Goal: Use online tool/utility: Utilize a website feature to perform a specific function

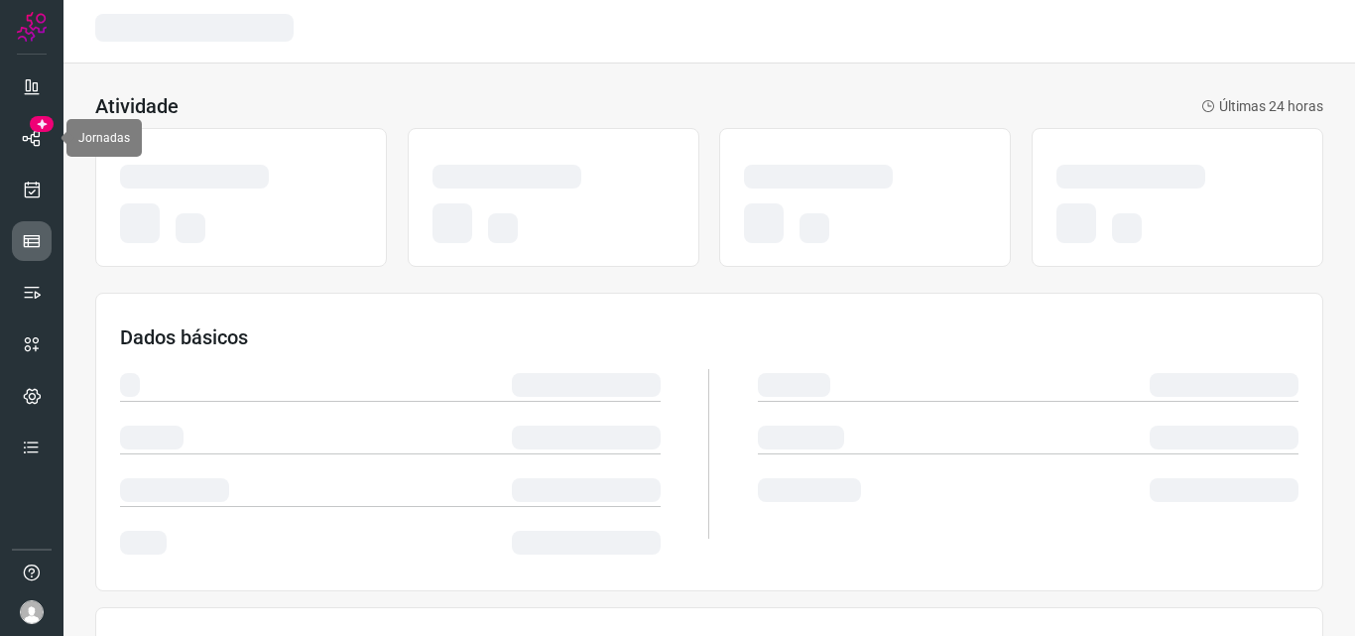
click at [29, 231] on icon at bounding box center [32, 241] width 20 height 20
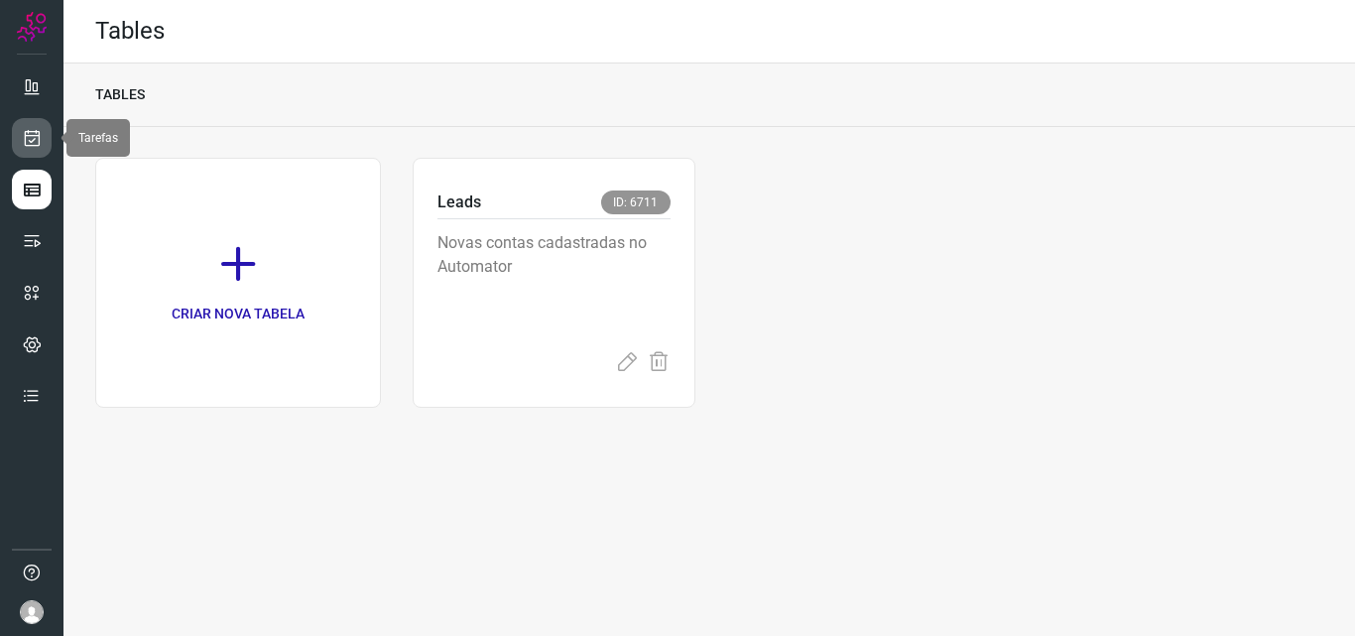
click at [35, 141] on icon at bounding box center [32, 138] width 21 height 20
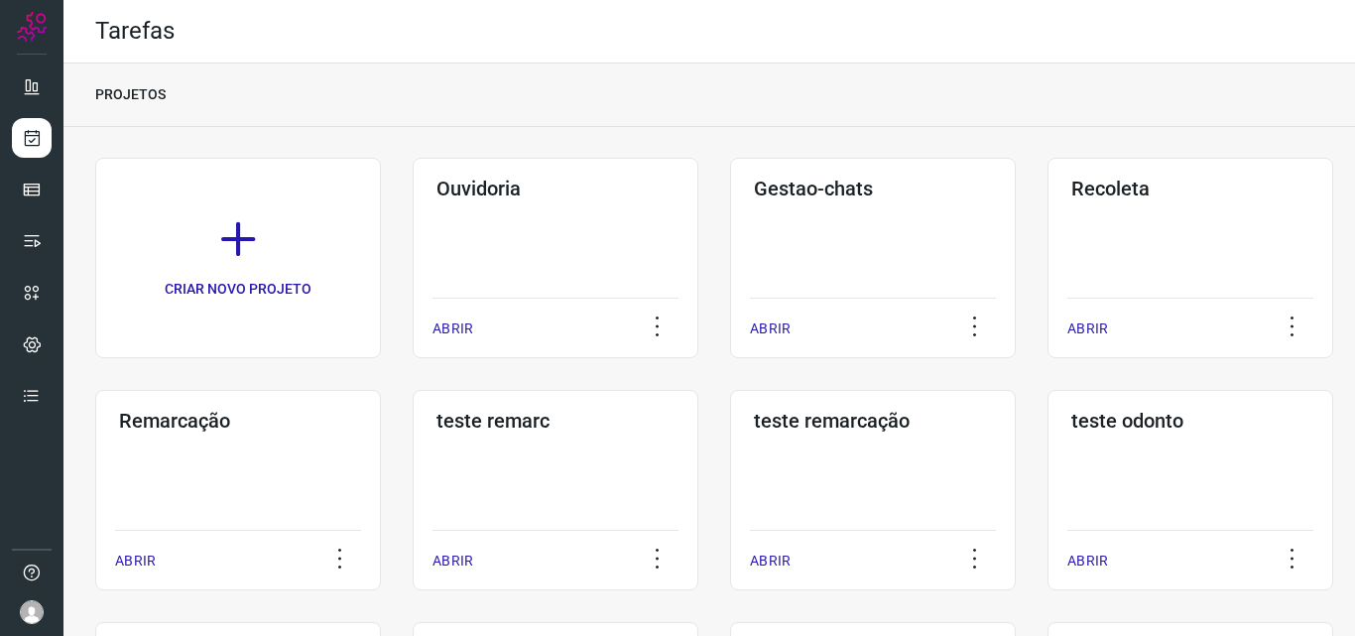
click at [187, 478] on div "Remarcação ABRIR" at bounding box center [238, 490] width 286 height 200
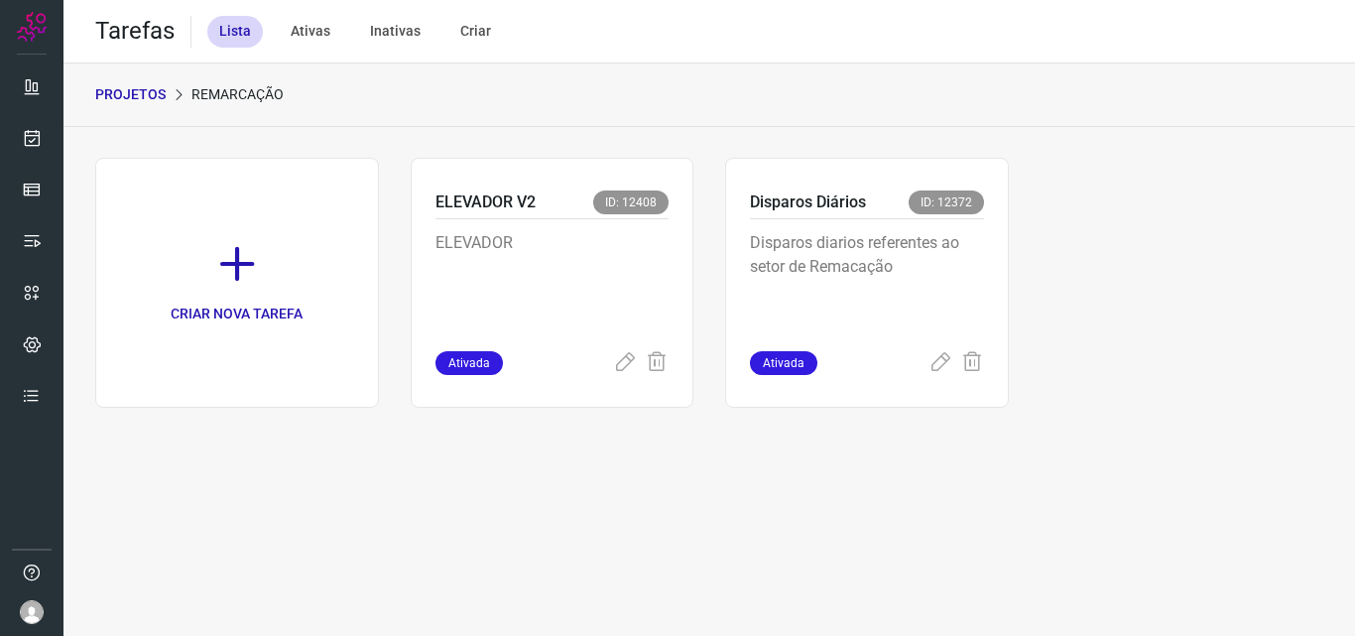
click at [895, 278] on p "Disparos diarios referentes ao setor de Remacação" at bounding box center [867, 280] width 234 height 99
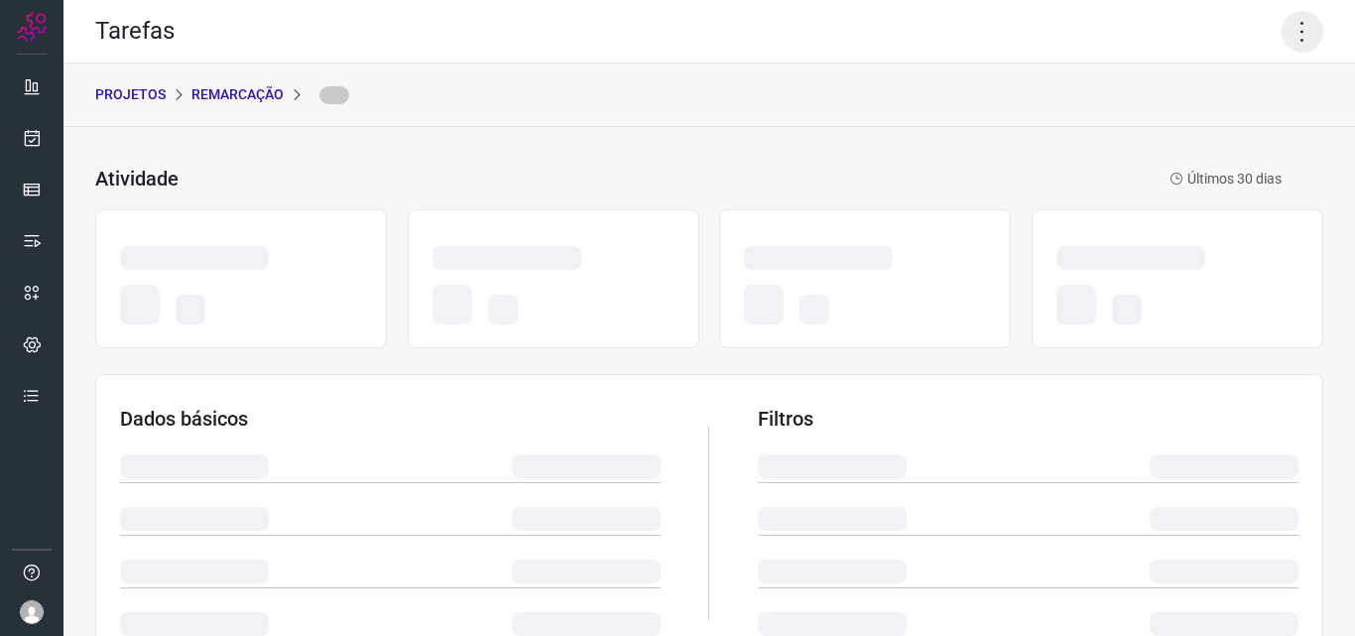
click at [1281, 26] on icon at bounding box center [1302, 32] width 42 height 42
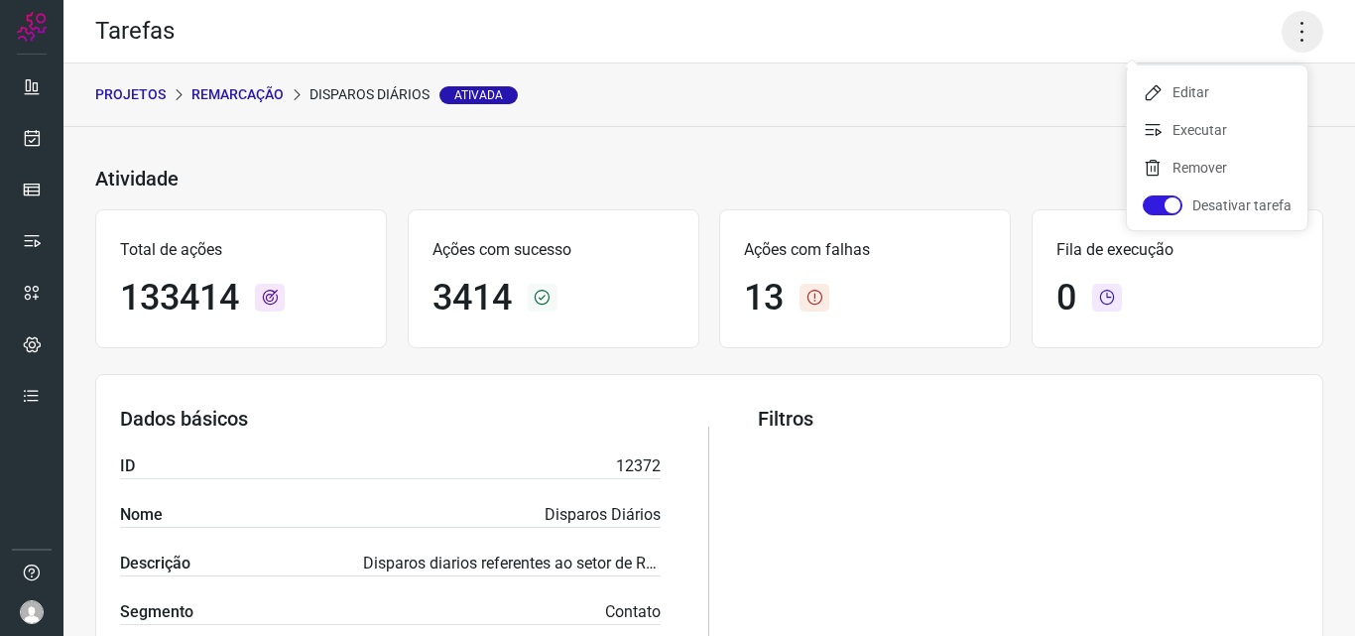
click at [1286, 41] on icon at bounding box center [1302, 32] width 42 height 42
click at [1242, 135] on li "Executar" at bounding box center [1217, 130] width 180 height 32
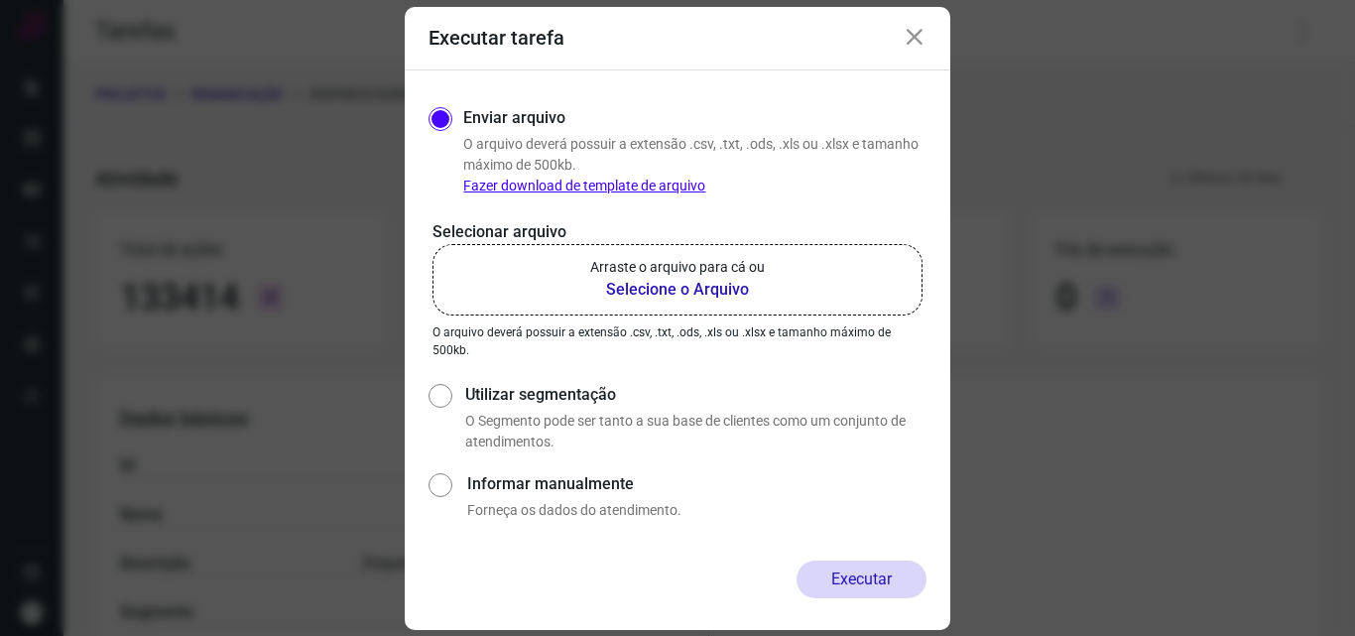
click at [763, 254] on label "Arraste o arquivo para cá ou Selecione o Arquivo" at bounding box center [677, 279] width 490 height 71
click at [0, 0] on input "Arraste o arquivo para cá ou Selecione o Arquivo" at bounding box center [0, 0] width 0 height 0
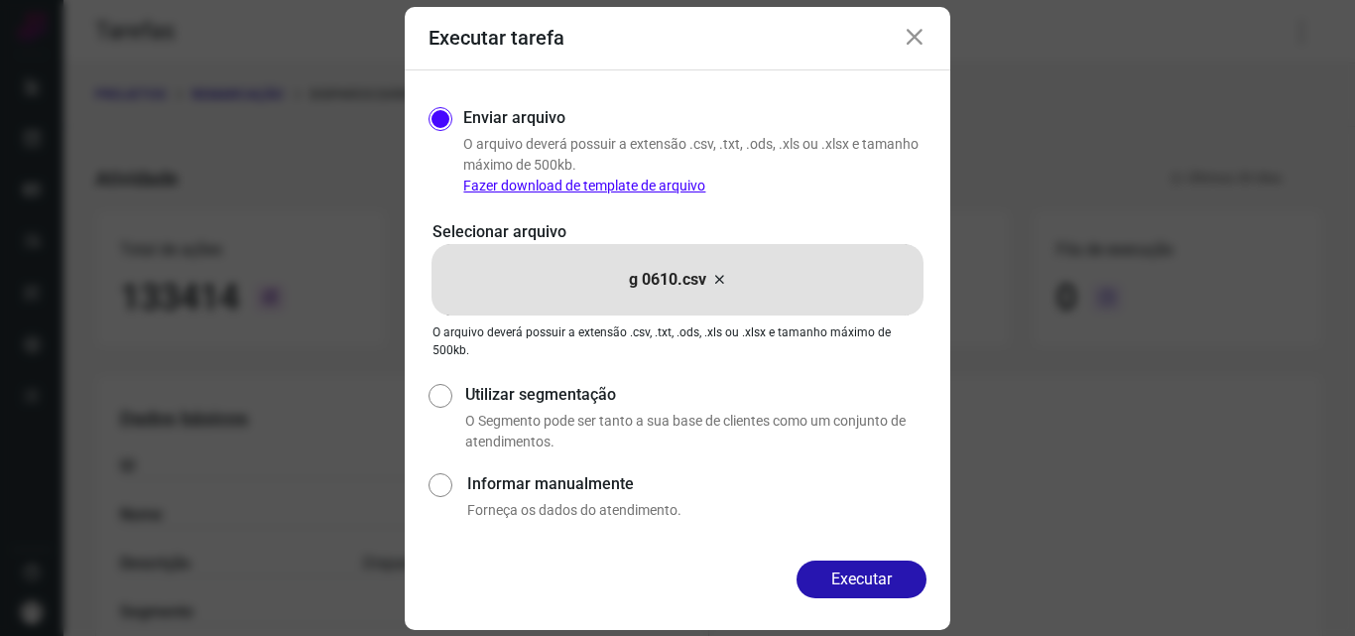
click at [855, 559] on div "Enviar arquivo O arquivo deverá possuir a extensão .csv, .txt, .ods, .xls ou .x…" at bounding box center [677, 315] width 545 height 490
click at [855, 568] on button "Executar" at bounding box center [861, 579] width 130 height 38
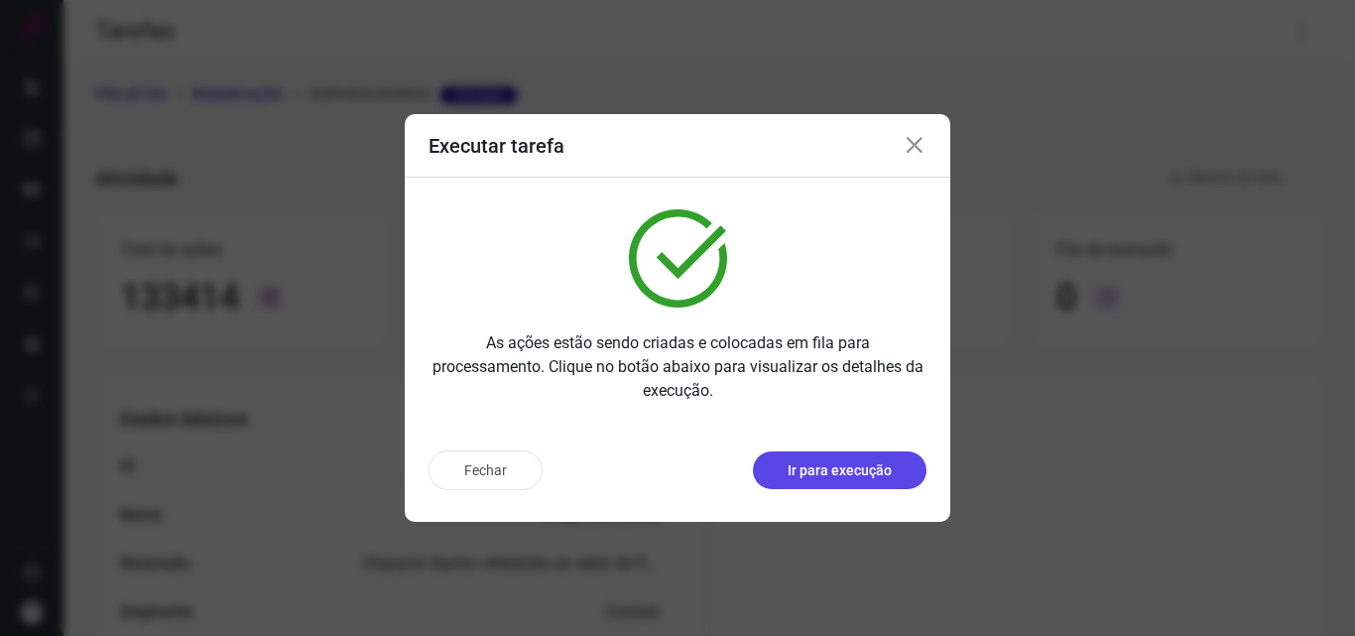
click at [859, 463] on p "Ir para execução" at bounding box center [839, 470] width 104 height 21
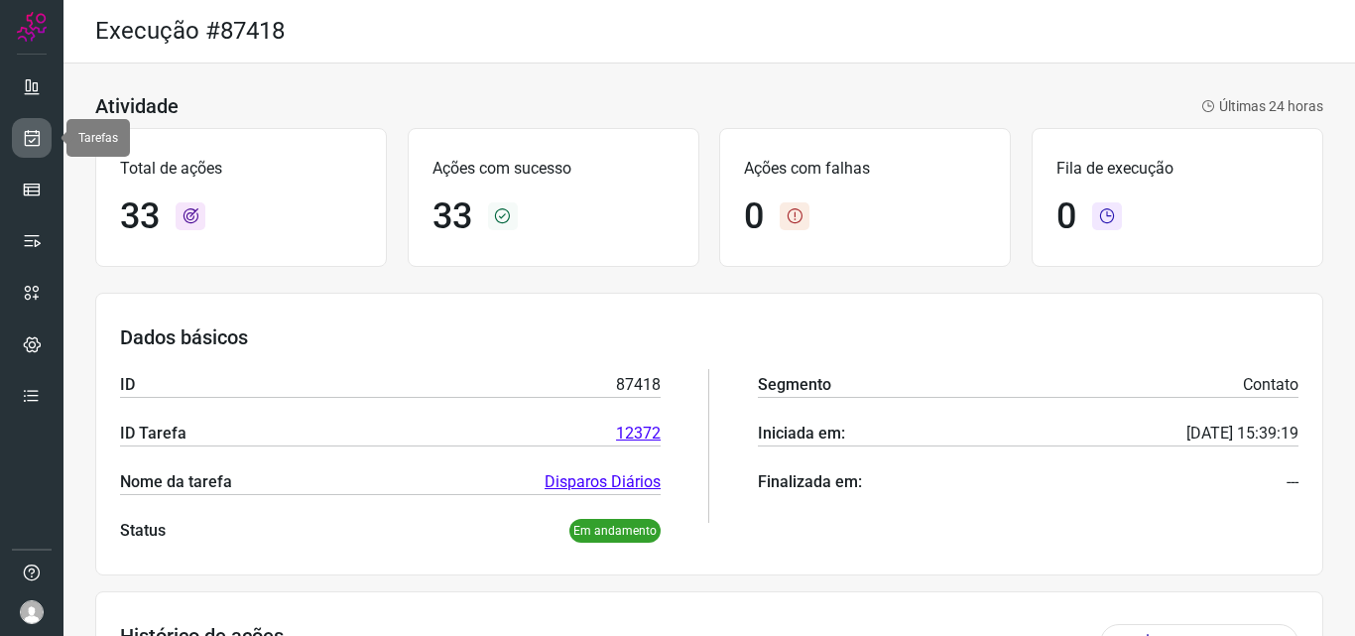
click at [40, 142] on icon at bounding box center [32, 138] width 21 height 20
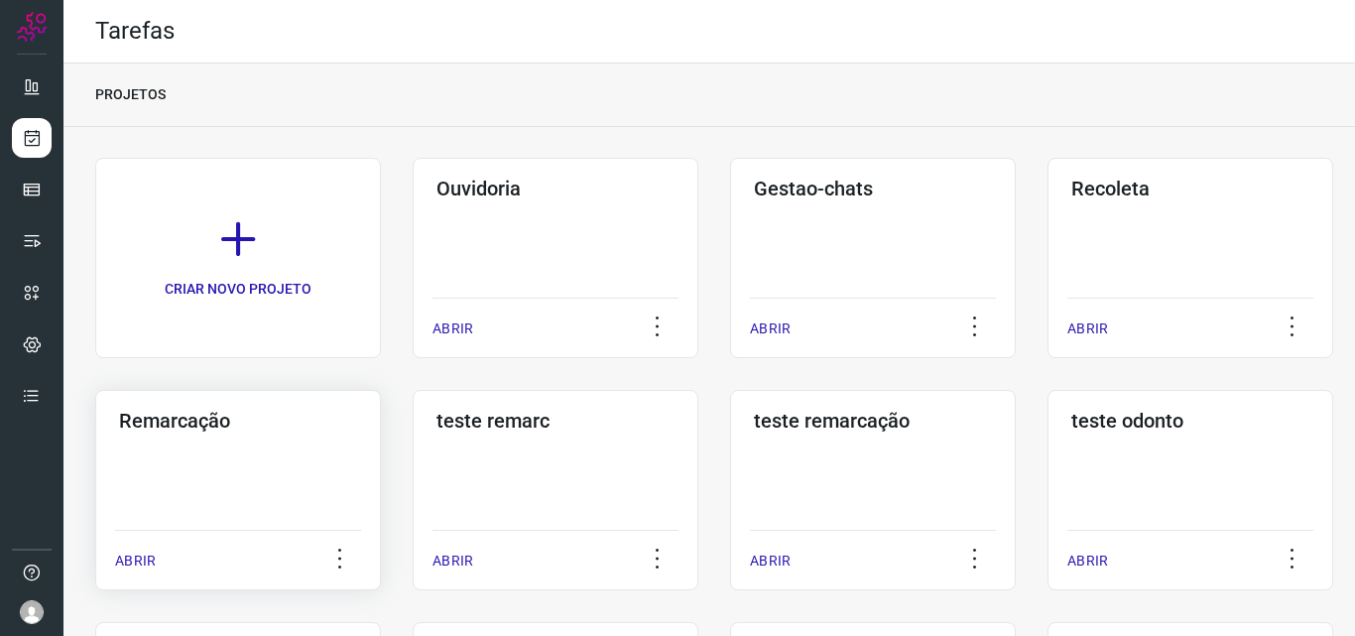
click at [229, 444] on div "Remarcação ABRIR" at bounding box center [238, 490] width 286 height 200
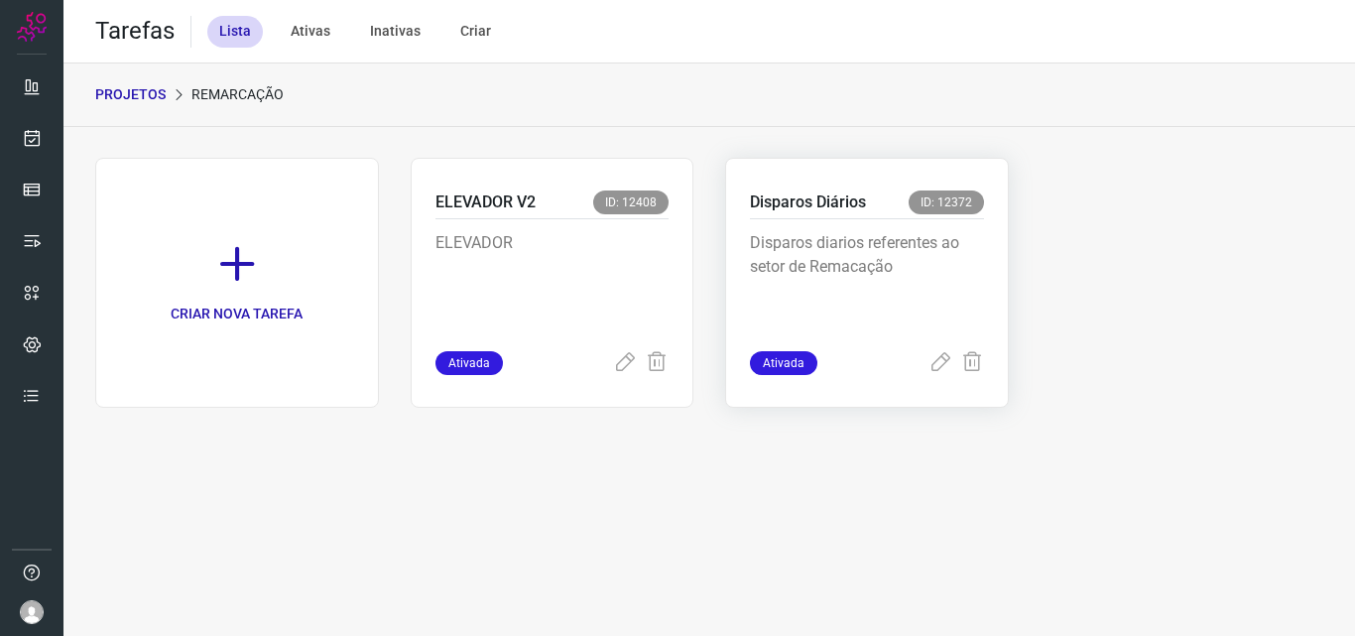
click at [927, 269] on p "Disparos diarios referentes ao setor de Remacação" at bounding box center [867, 280] width 234 height 99
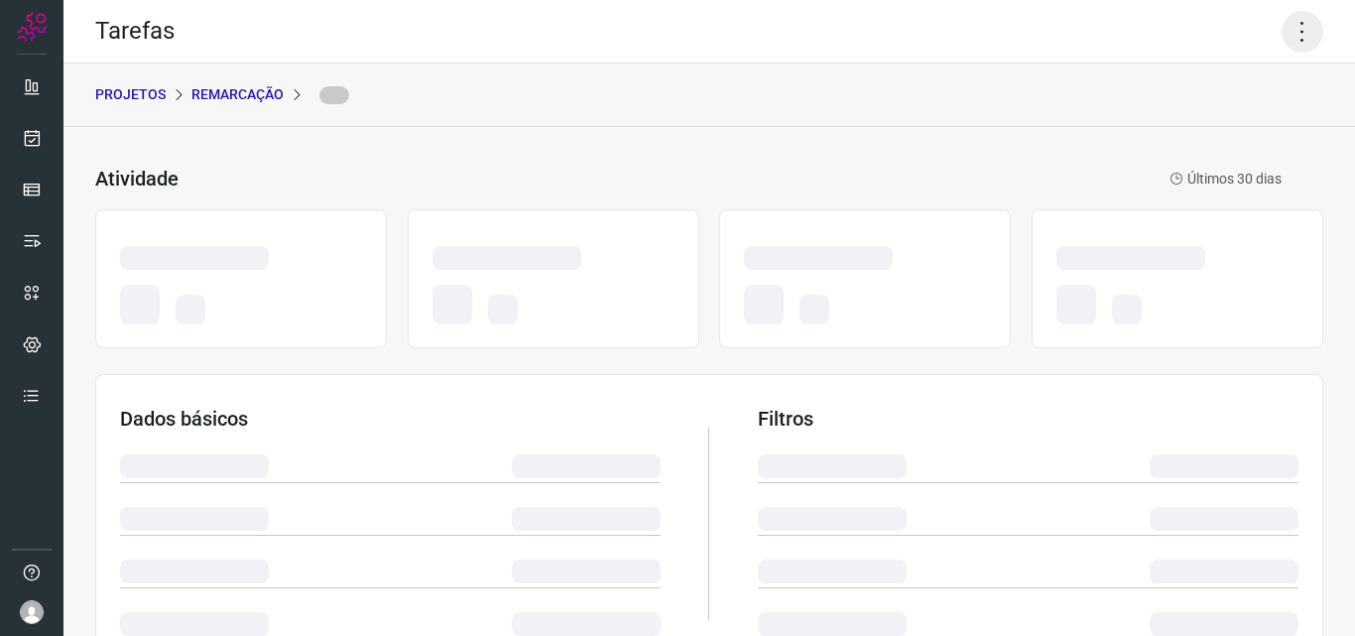
click at [1292, 33] on icon at bounding box center [1302, 32] width 42 height 42
click at [1281, 31] on icon at bounding box center [1302, 32] width 42 height 42
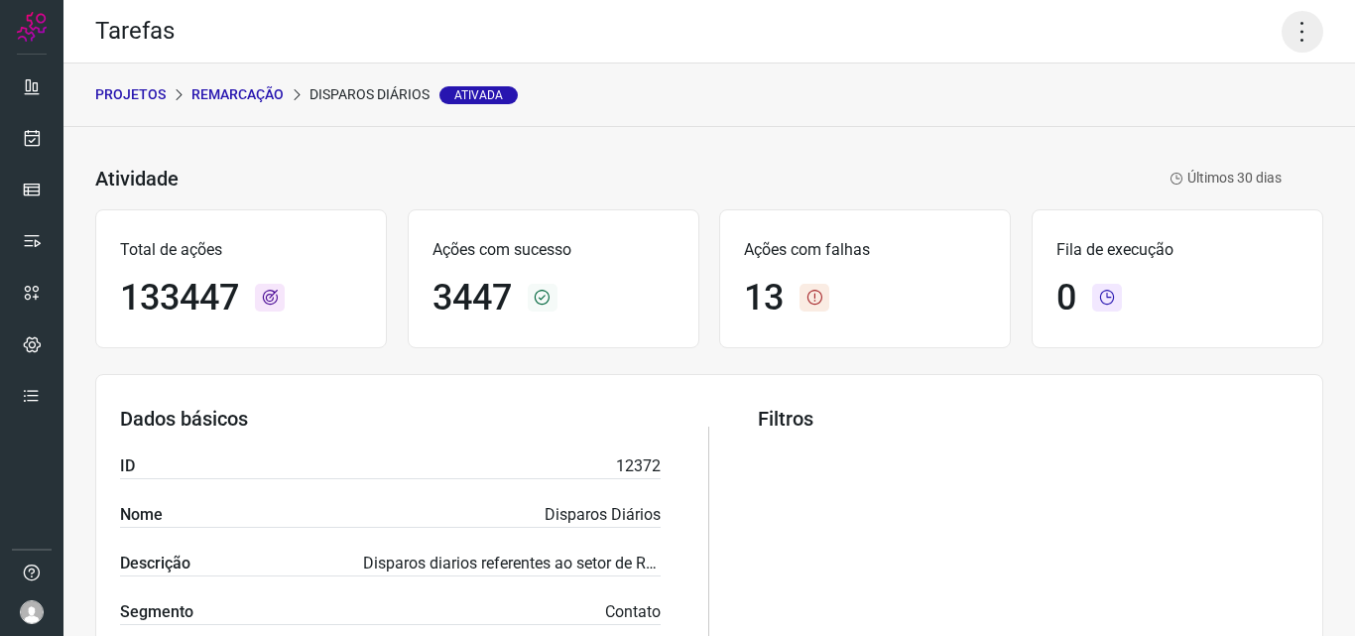
click at [1287, 45] on icon at bounding box center [1302, 32] width 42 height 42
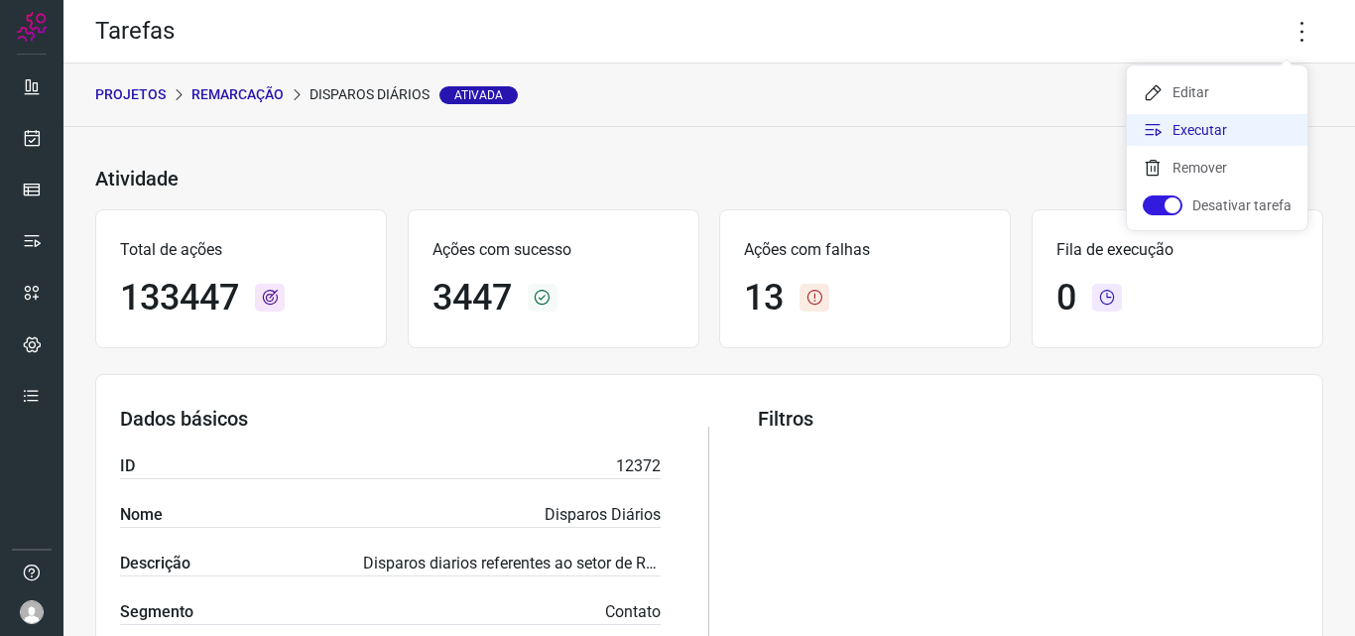
click at [1253, 136] on li "Executar" at bounding box center [1217, 130] width 180 height 32
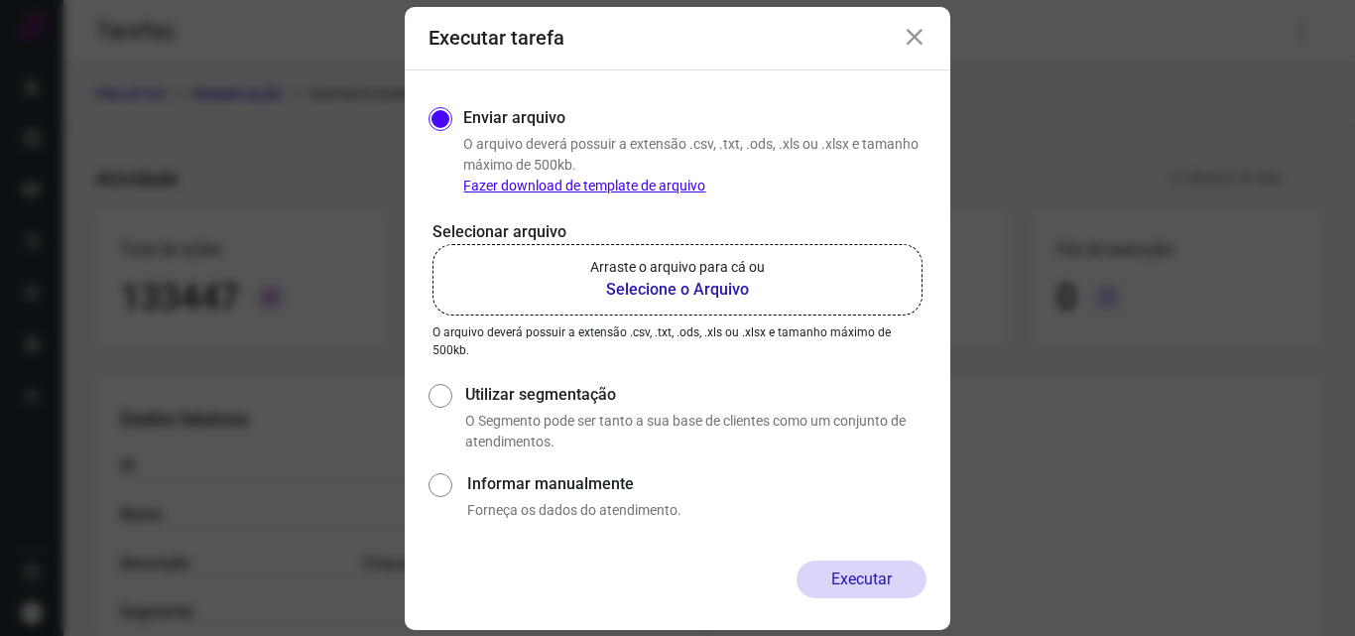
click at [728, 280] on b "Selecione o Arquivo" at bounding box center [677, 290] width 175 height 24
click at [0, 0] on input "Arraste o arquivo para cá ou Selecione o Arquivo" at bounding box center [0, 0] width 0 height 0
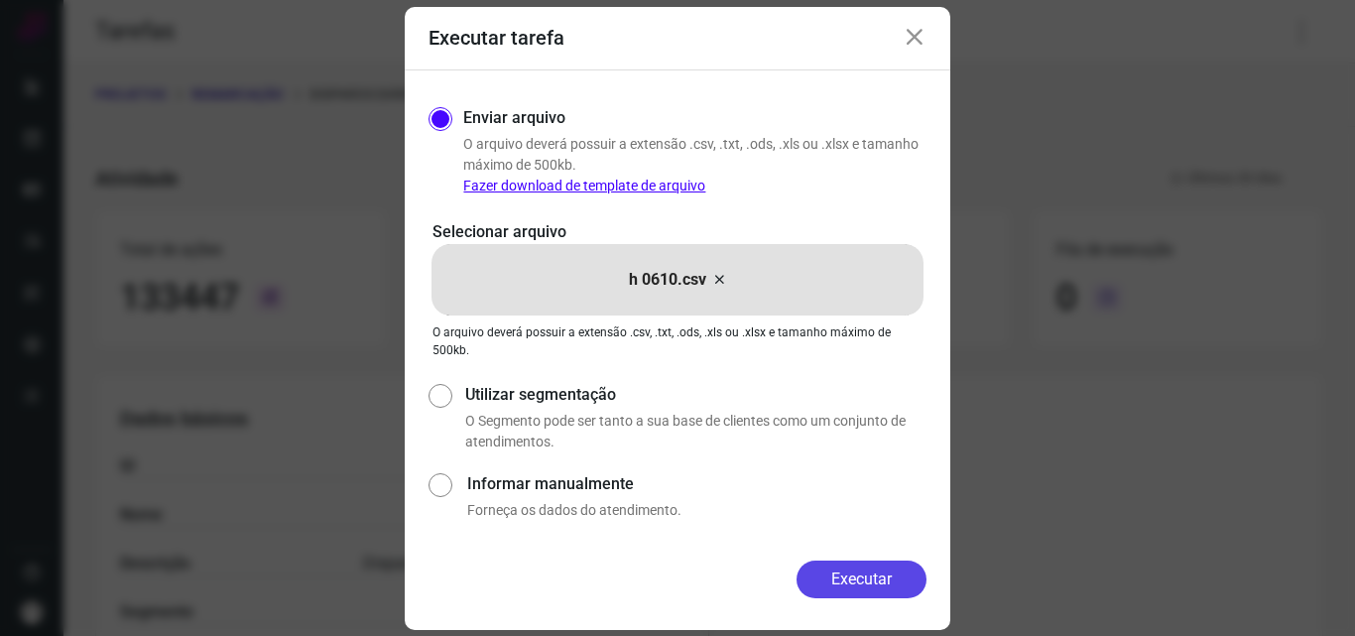
click at [920, 565] on button "Executar" at bounding box center [861, 579] width 130 height 38
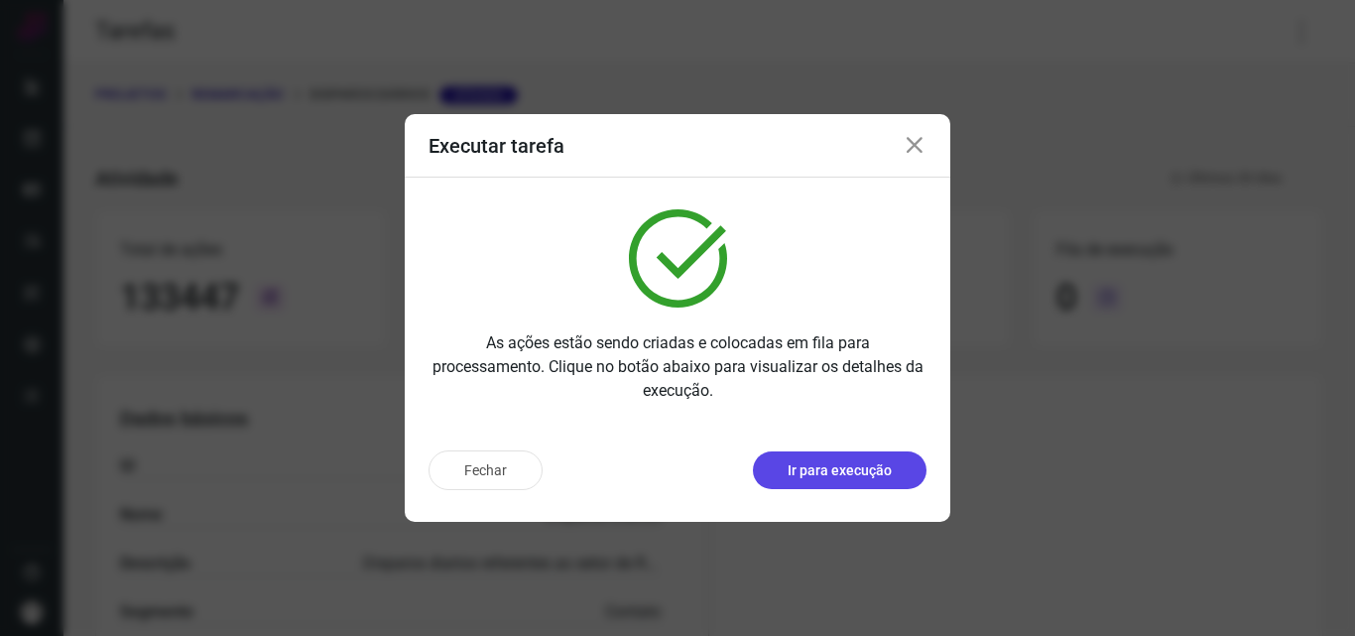
click at [892, 483] on button "Ir para execução" at bounding box center [840, 470] width 174 height 38
